Goal: Information Seeking & Learning: Learn about a topic

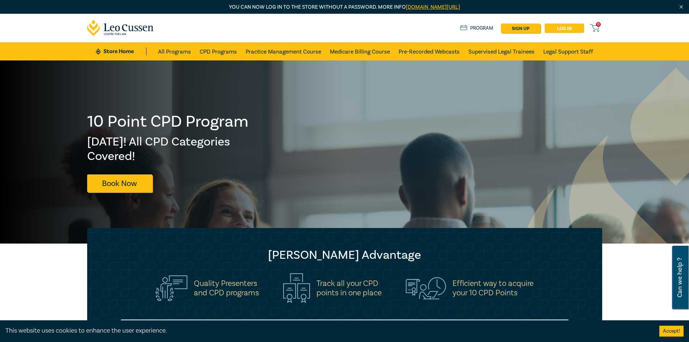
click at [558, 28] on link "Log in" at bounding box center [564, 28] width 39 height 9
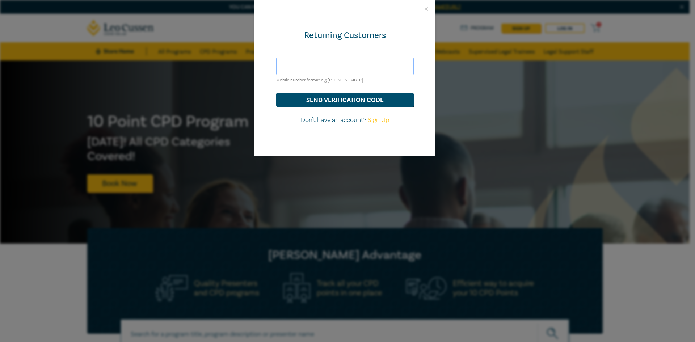
click at [303, 60] on input "text" at bounding box center [345, 66] width 138 height 17
type input "vincent_nativo@recoveriescorp.com.au"
click at [276, 93] on button "send verification code" at bounding box center [345, 100] width 138 height 14
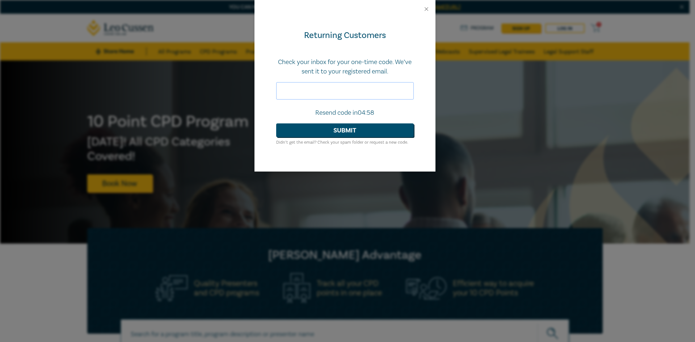
click at [331, 90] on input "text" at bounding box center [345, 90] width 138 height 17
click at [431, 10] on div at bounding box center [344, 9] width 181 height 18
click at [429, 10] on button "Close" at bounding box center [426, 9] width 7 height 7
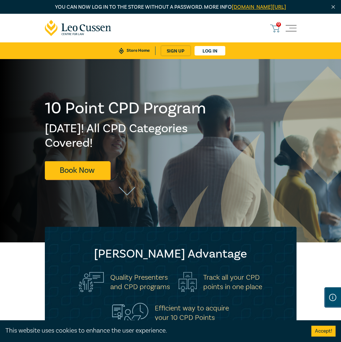
click at [293, 34] on span "Toggle navigation" at bounding box center [291, 28] width 11 height 11
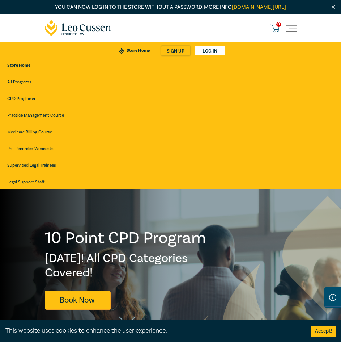
click at [297, 36] on div "0 $ NaN Store Home About us Program sign up Log in 0" at bounding box center [171, 36] width 261 height 45
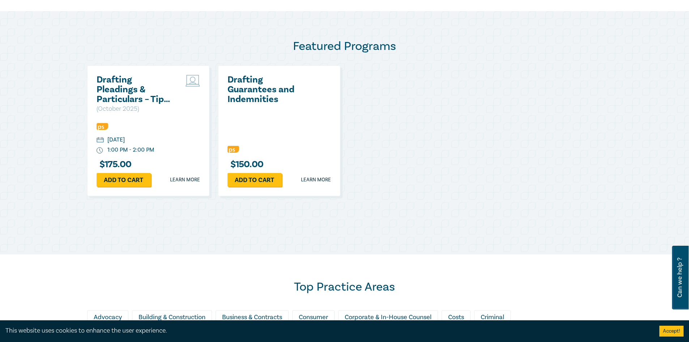
scroll to position [217, 0]
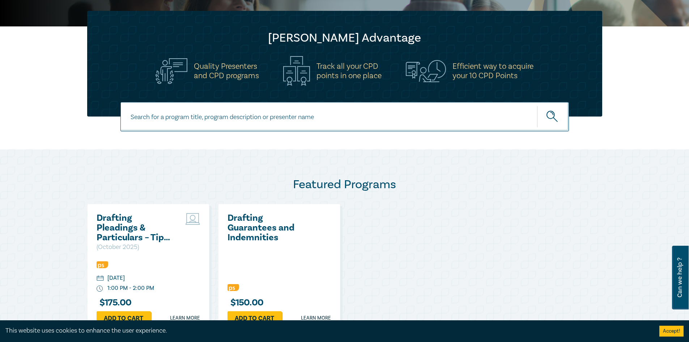
click at [289, 118] on input at bounding box center [345, 116] width 449 height 29
type input "consequential loss\"
click at [537, 106] on button "submit" at bounding box center [553, 117] width 32 height 22
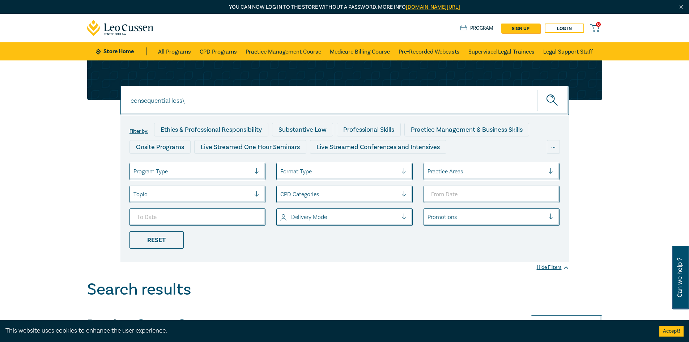
click at [207, 105] on input "consequential loss\" at bounding box center [345, 100] width 449 height 29
type input "consequential loss"
click at [537, 89] on button "submit" at bounding box center [553, 100] width 32 height 22
click at [550, 99] on icon "submit" at bounding box center [553, 100] width 13 height 13
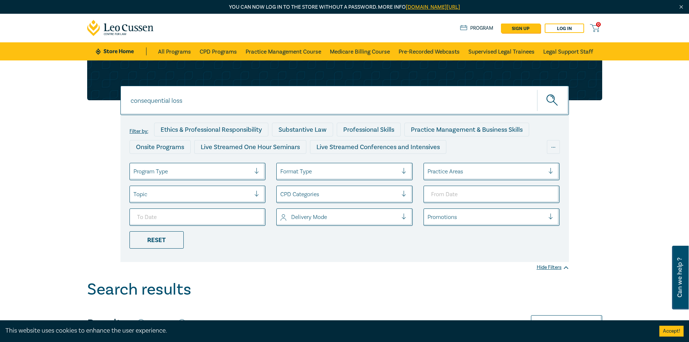
click at [203, 103] on input "consequential loss" at bounding box center [345, 100] width 449 height 29
click at [558, 103] on icon "submit" at bounding box center [553, 100] width 13 height 13
click at [551, 98] on icon "submit" at bounding box center [553, 100] width 13 height 13
click at [556, 98] on icon "submit" at bounding box center [553, 100] width 13 height 13
click at [190, 100] on input "consequential loss" at bounding box center [345, 100] width 449 height 29
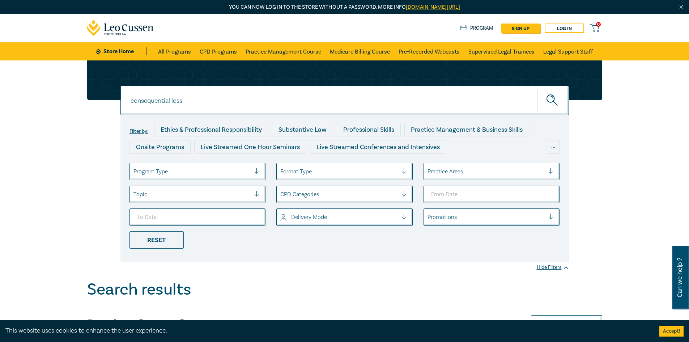
click at [550, 98] on icon "submit" at bounding box center [553, 100] width 13 height 13
drag, startPoint x: 155, startPoint y: 97, endPoint x: 71, endPoint y: 92, distance: 84.1
click at [71, 92] on div "consequential loss consequential loss consequential loss Filter by: Ethics & Pr…" at bounding box center [344, 170] width 689 height 220
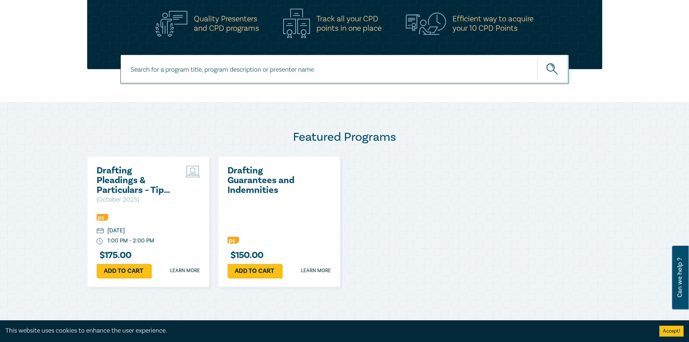
scroll to position [253, 0]
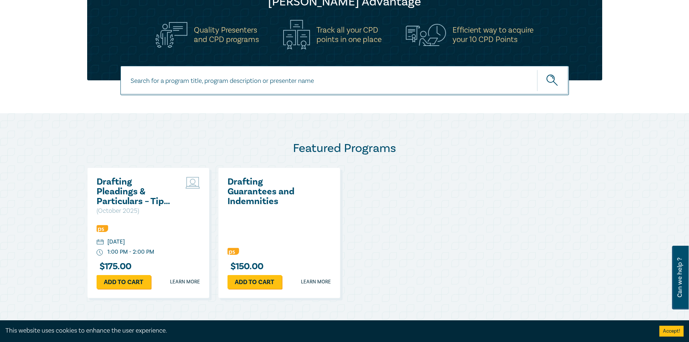
click at [223, 89] on input at bounding box center [345, 80] width 449 height 29
type input "consequential loss"
click at [537, 69] on button "submit" at bounding box center [553, 80] width 32 height 22
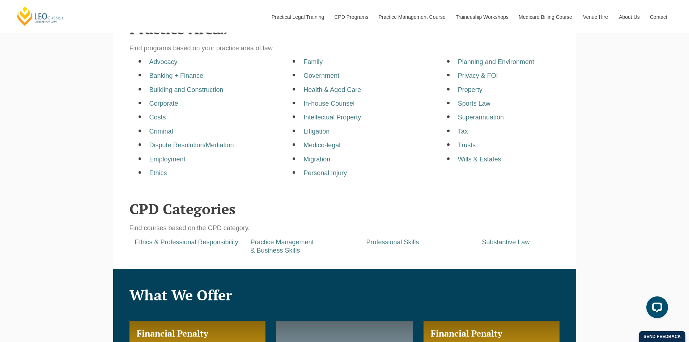
scroll to position [217, 0]
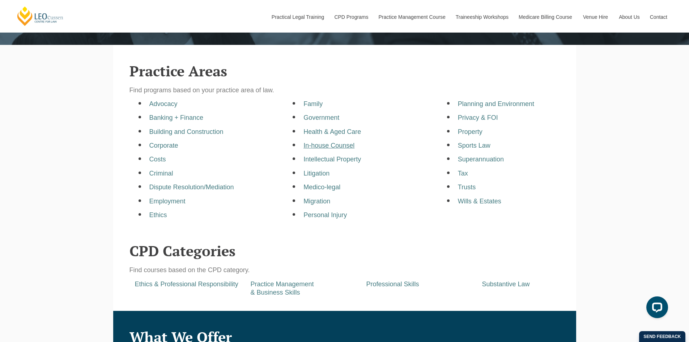
click at [324, 147] on a=pages/cpd-programs&taxons=pages/cpd-programs/practice-area/in-house-counsel"] "In-house Counsel" at bounding box center [329, 145] width 51 height 7
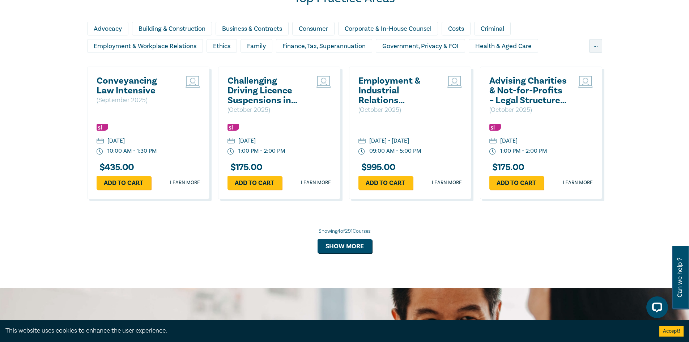
scroll to position [651, 0]
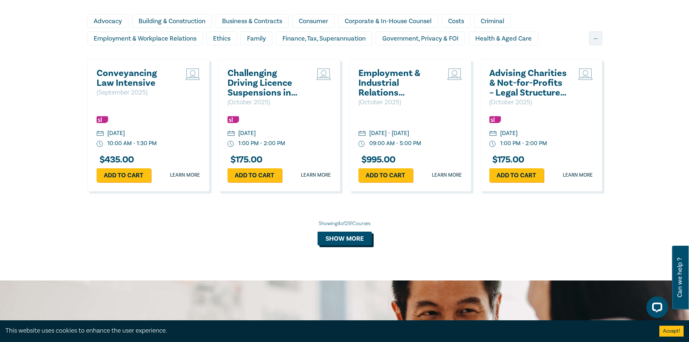
click at [357, 241] on button "Show more" at bounding box center [345, 239] width 54 height 14
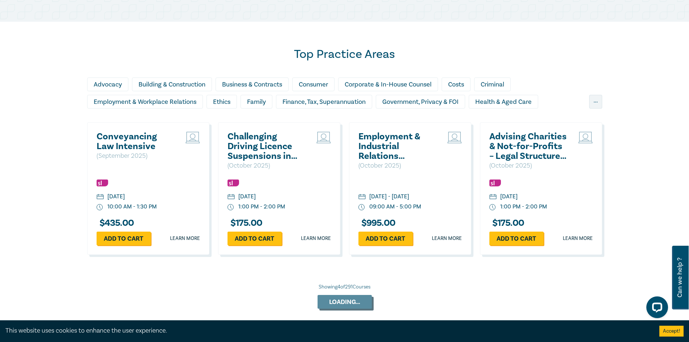
scroll to position [579, 0]
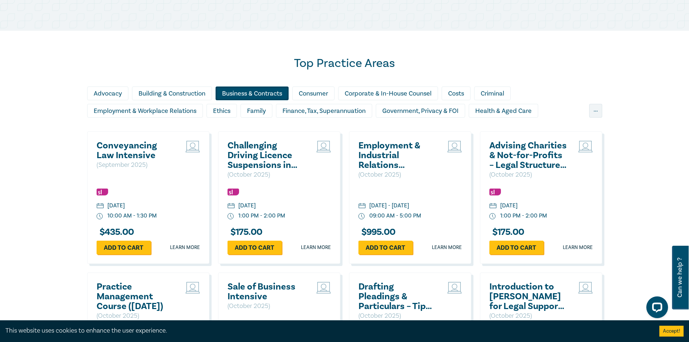
click at [270, 95] on div "Business & Contracts" at bounding box center [252, 93] width 73 height 14
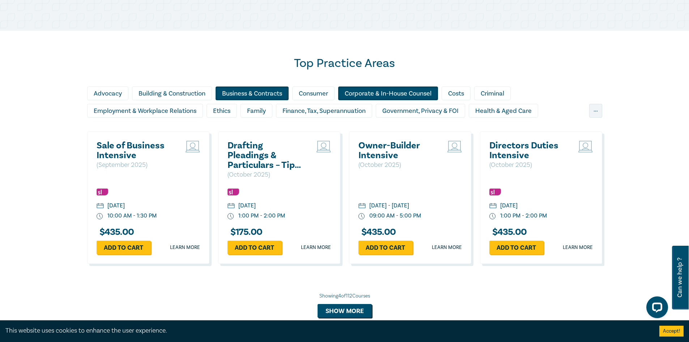
click at [394, 93] on div "Corporate & In-House Counsel" at bounding box center [388, 93] width 100 height 14
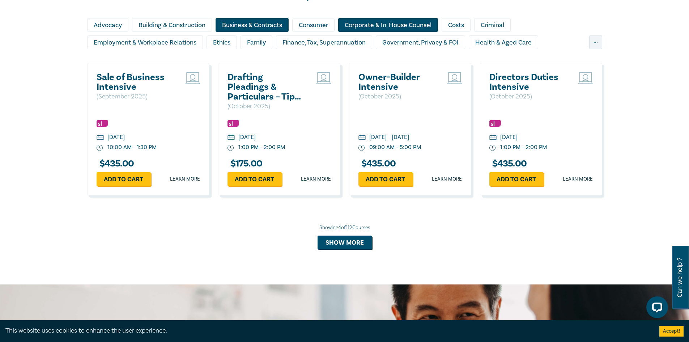
scroll to position [651, 0]
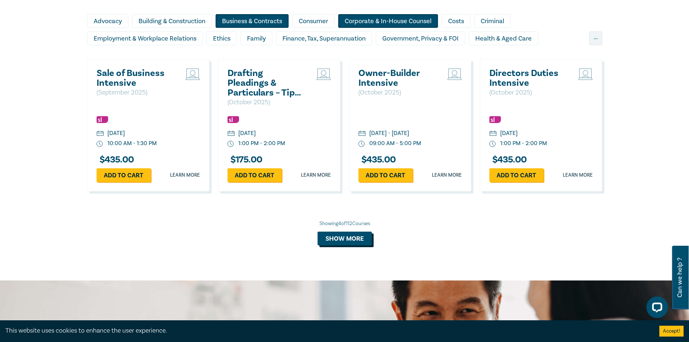
click at [358, 235] on button "Show more" at bounding box center [345, 239] width 54 height 14
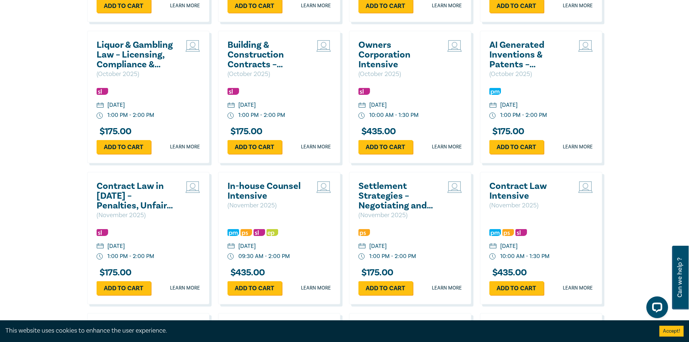
scroll to position [832, 0]
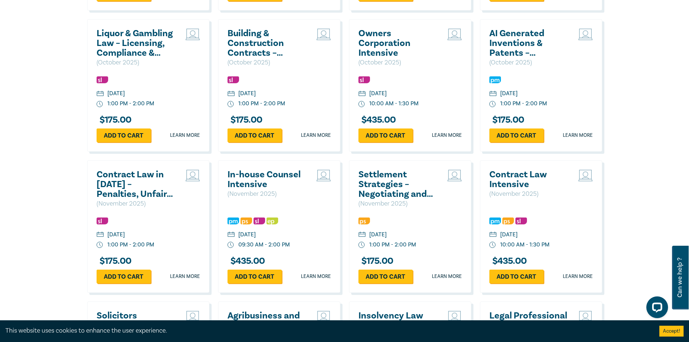
click at [253, 174] on h2 "In-house Counsel Intensive" at bounding box center [267, 180] width 78 height 20
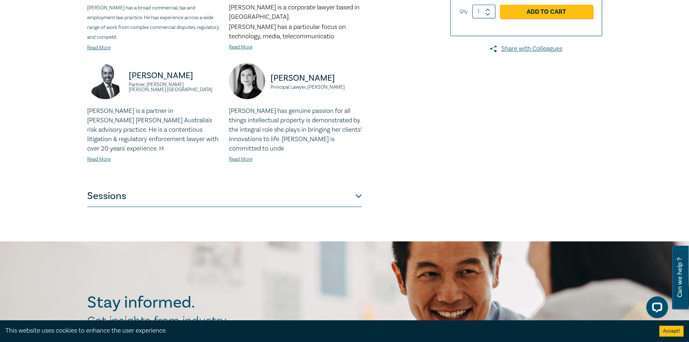
scroll to position [253, 0]
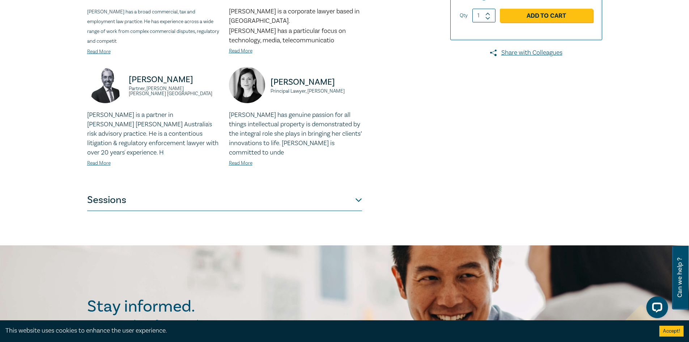
click at [359, 199] on button "Sessions" at bounding box center [224, 200] width 275 height 22
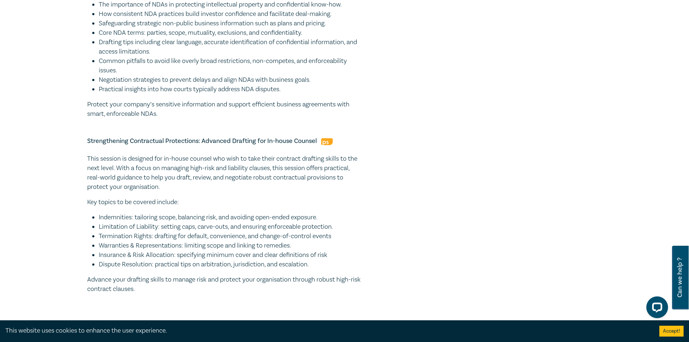
scroll to position [832, 0]
